Goal: Information Seeking & Learning: Learn about a topic

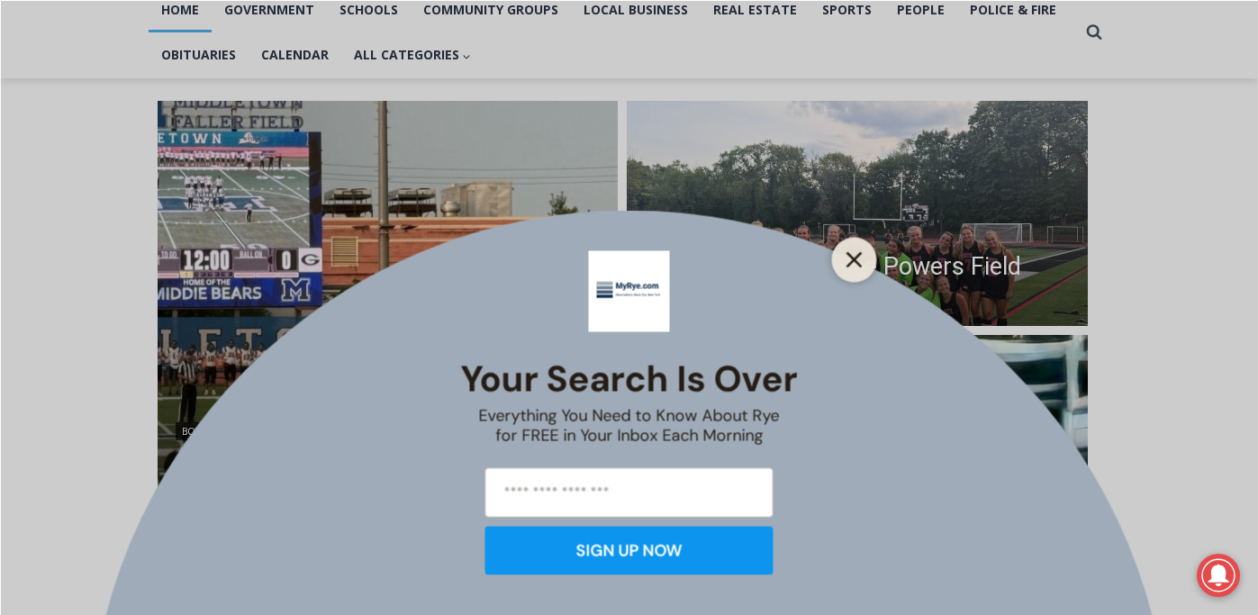
click at [850, 257] on line "Close" at bounding box center [853, 259] width 13 height 13
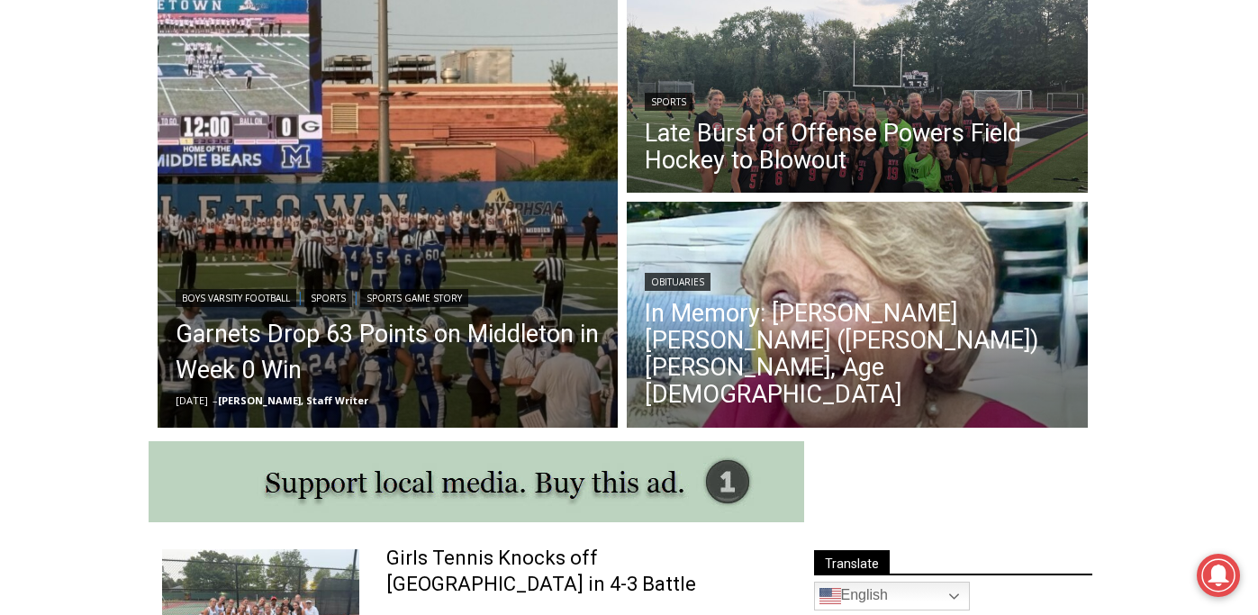
scroll to position [543, 0]
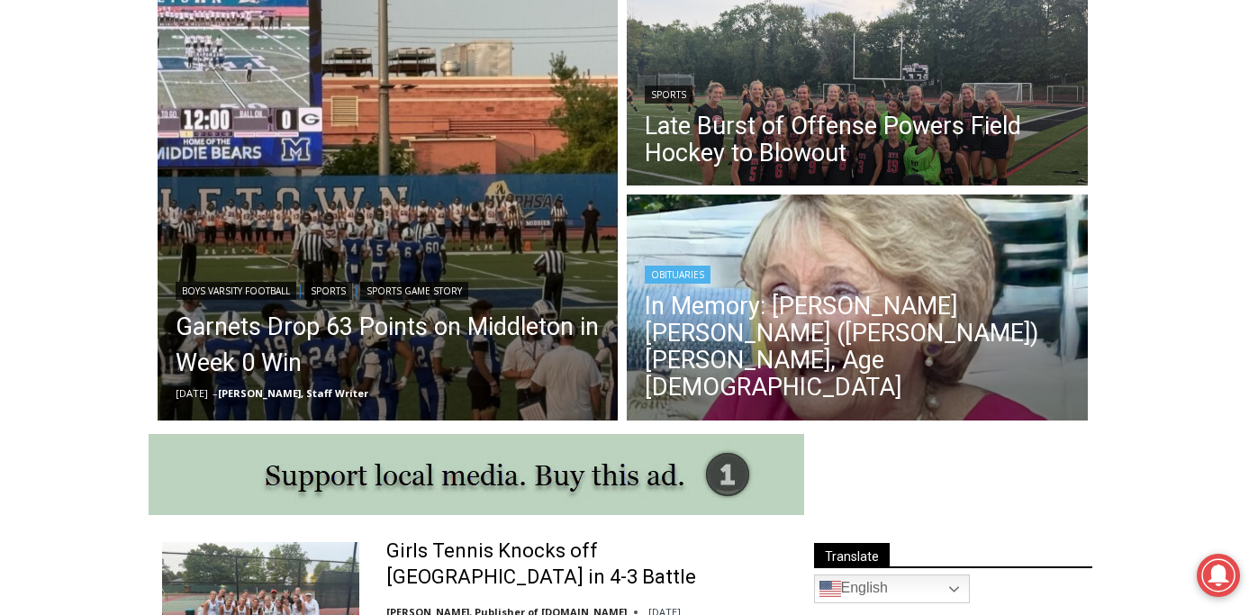
click at [882, 244] on img "Read More In Memory: Maureen Catherine (Devlin) Koecheler, Age 83" at bounding box center [857, 310] width 461 height 231
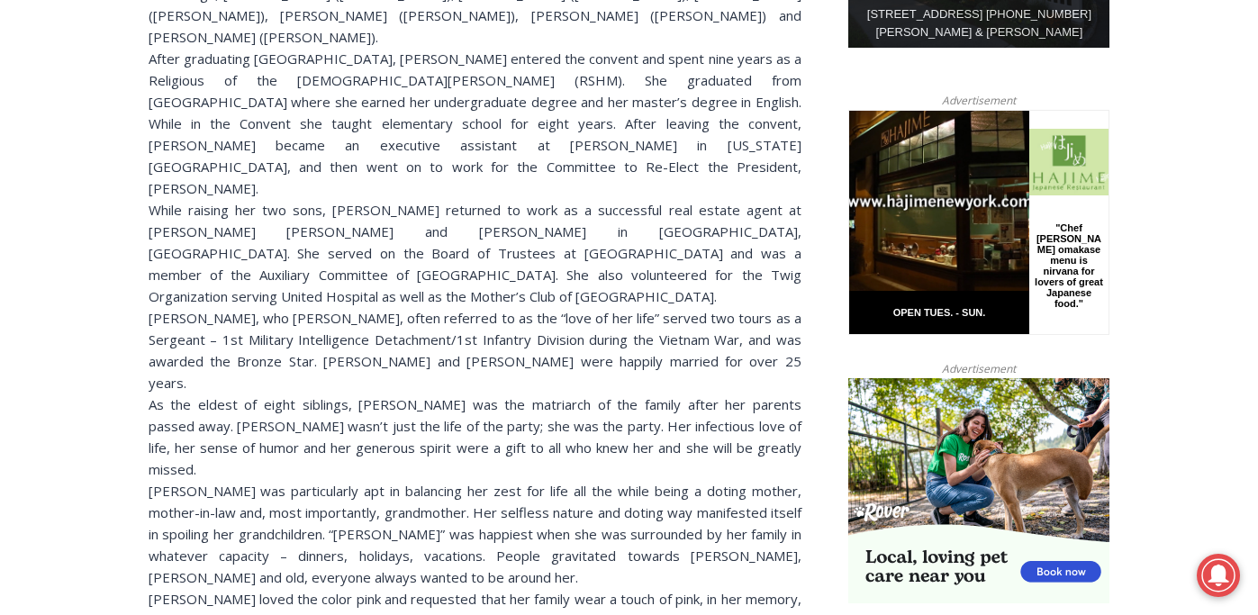
scroll to position [1111, 0]
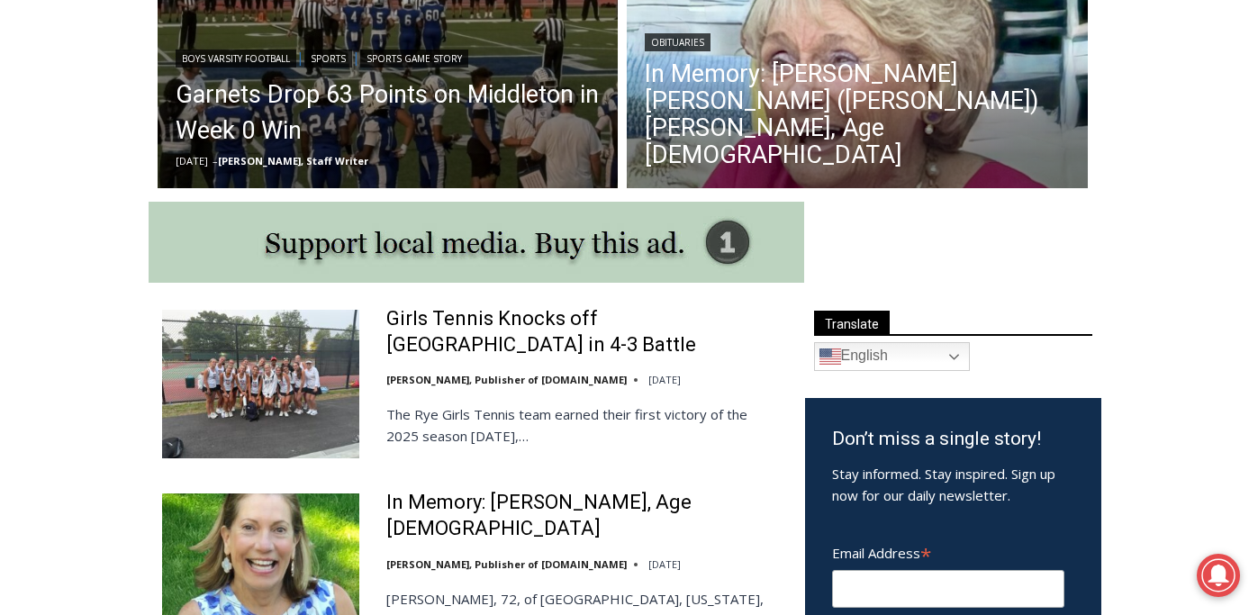
scroll to position [543, 0]
